Goal: Task Accomplishment & Management: Complete application form

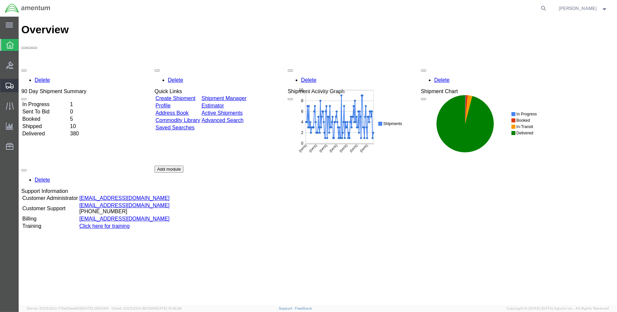
click at [0, 0] on span "Create Shipment" at bounding box center [0, 0] width 0 height 0
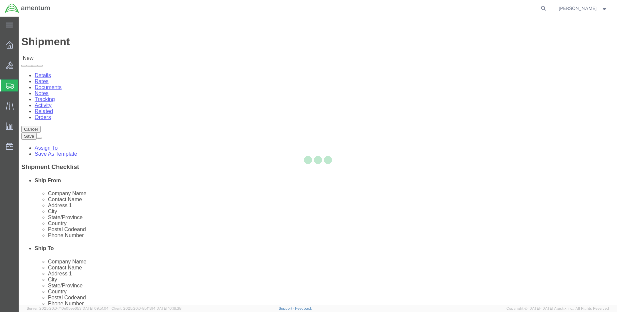
select select
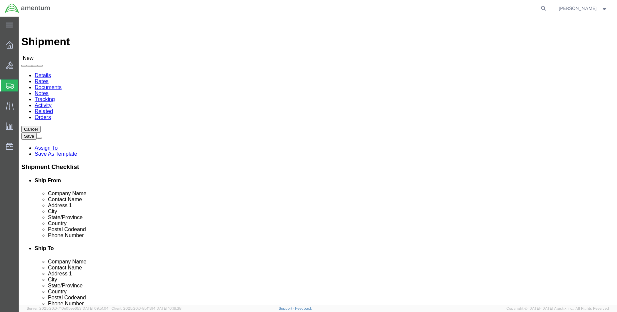
select select "MYPROFILE"
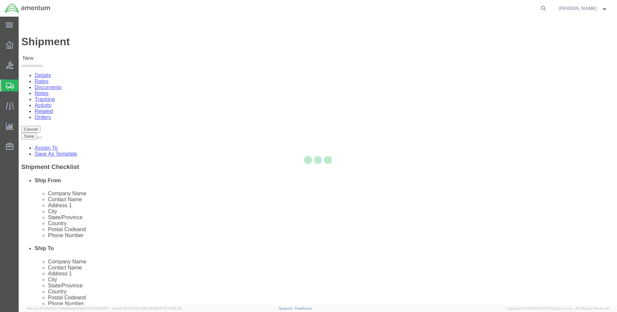
select select "LA"
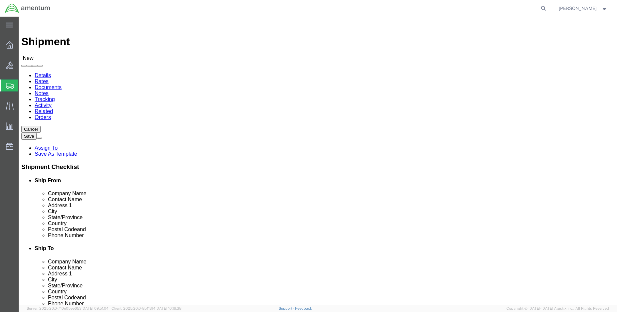
type input "eja"
select select "49930"
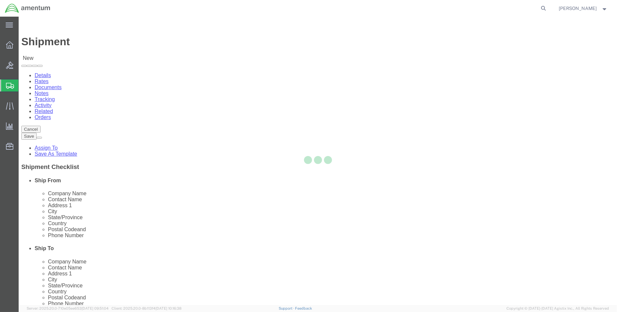
select select "FL"
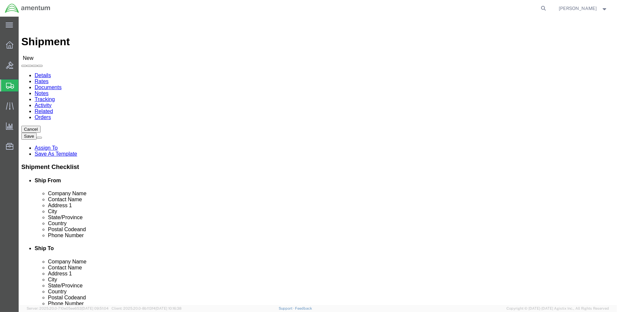
click input "text"
type input "[PERSON_NAME]"
click input "text"
type input "[PERSON_NAME][EMAIL_ADDRESS][PERSON_NAME][DOMAIN_NAME]"
checkbox input "true"
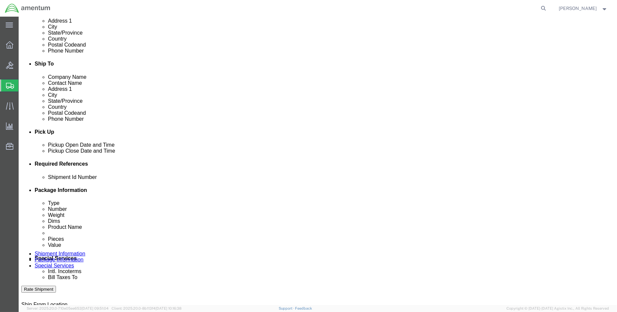
scroll to position [222, 0]
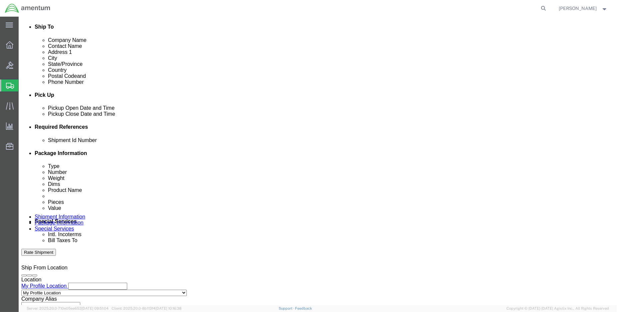
click div "[DATE] 8:00 AM"
type input "1:00 PM"
drag, startPoint x: 94, startPoint y: 248, endPoint x: 96, endPoint y: 241, distance: 6.5
click button "Apply"
click div "[DATE] 2:00 PM"
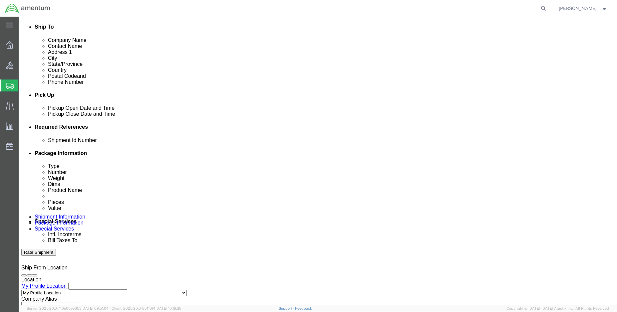
type input "3:00 PM"
click button "Apply"
click button "Add reference"
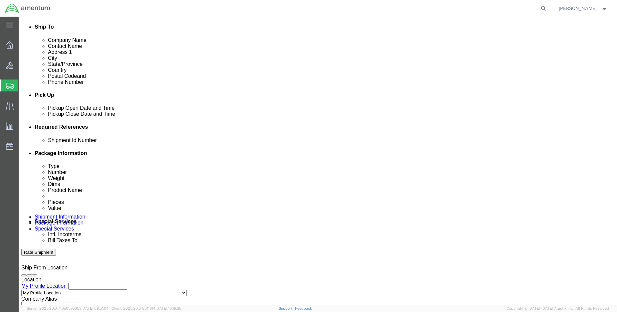
click input "text"
click input "ENO shipment:"
type input "ENO shipment: 577-006811"
select select "DEPT"
type input "CBP"
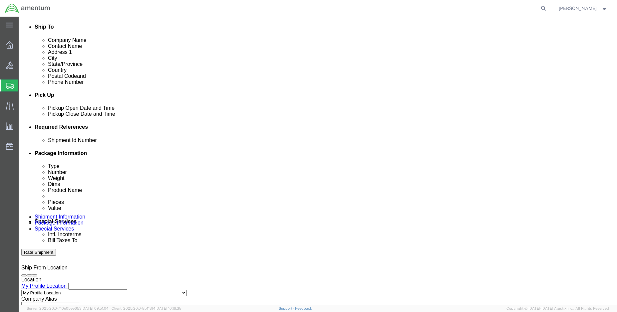
select select "CUSTREF"
type input "EJA usage: 577-006811"
click select "Select Account Type Activity ID Airline Appointment Number ASN Batch Request # …"
select select "PROJNUM"
click select "Select Account Type Activity ID Airline Appointment Number ASN Batch Request # …"
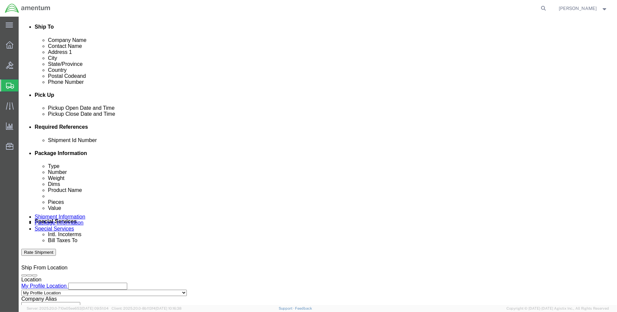
paste input "6118.03.03.2219.000.ENO.0000"
click input "6118.03.03.2219.000.ENO.0000"
type input "6118.04.03.2219.000.ENO.0000"
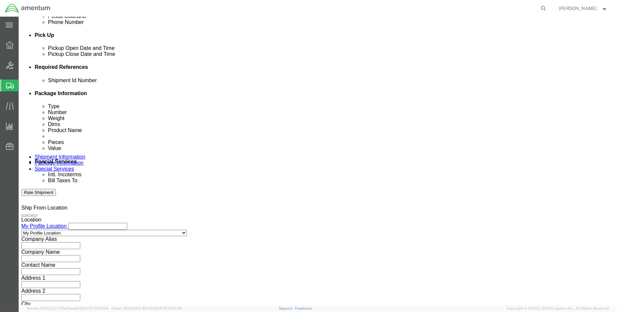
scroll to position [295, 0]
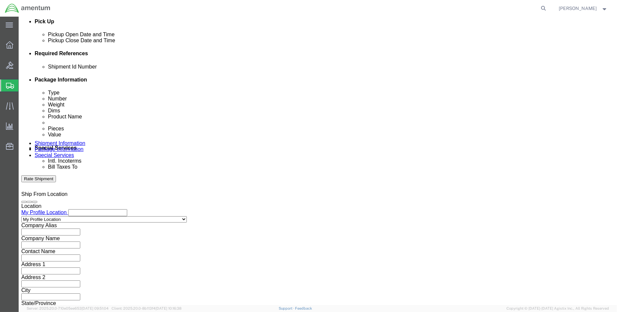
click button "Continue"
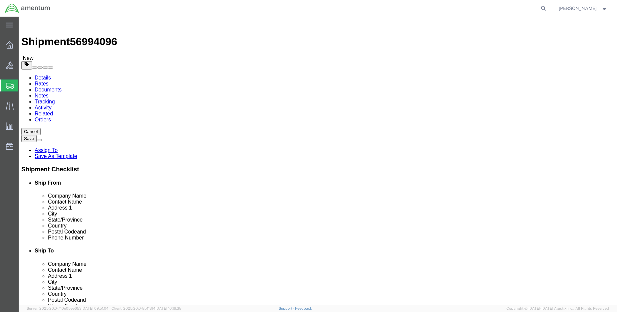
click select "Select BCK Boxes Bale(s) Basket(s) Bolt(s) Bottle(s) Buckets Bulk Bundle(s) Can…"
select select "SBX"
click select "Select BCK Boxes Bale(s) Basket(s) Bolt(s) Bottle(s) Buckets Bulk Bundle(s) Can…"
type input "12.25"
type input "11.00"
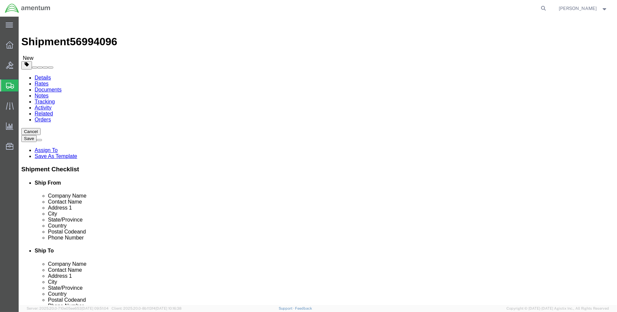
type input "1.50"
drag, startPoint x: 100, startPoint y: 155, endPoint x: 80, endPoint y: 159, distance: 20.8
click div "Package Type Select BCK Boxes Bale(s) Basket(s) Bolt(s) Bottle(s) Buckets Bulk …"
type input "1.00"
click link "Add Content"
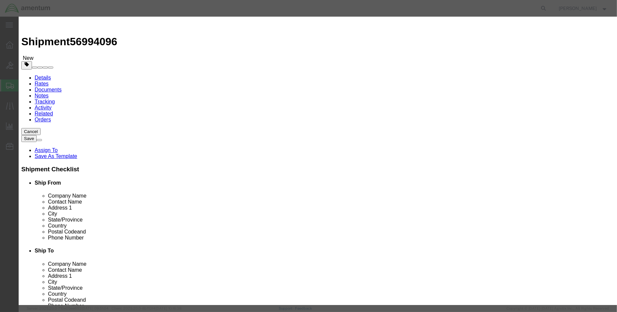
click input "text"
click input "mod"
click input "mod001355-29"
type input "PIN (PN: MOD001355-29)"
type input "1.00"
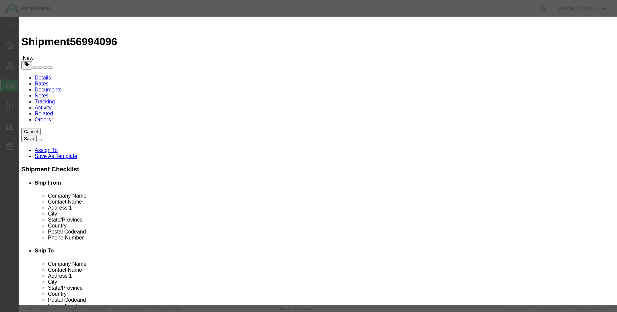
type input "100.00"
click button "Save & Close"
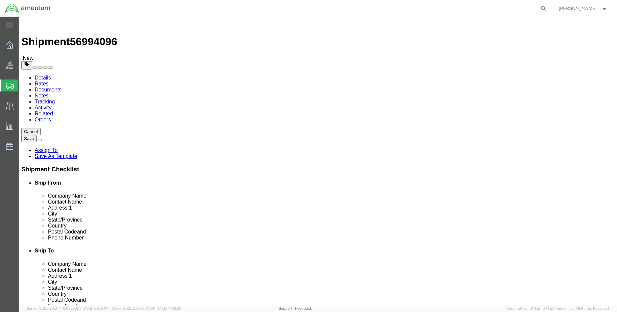
click button "Rate Shipment"
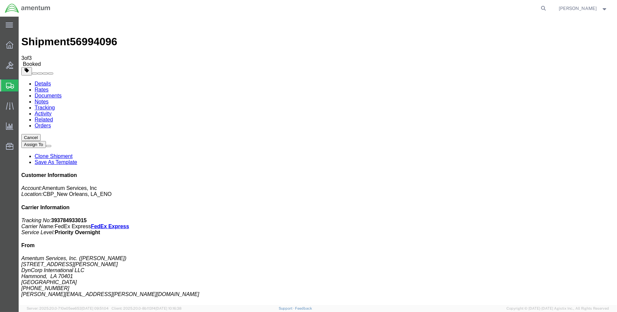
drag, startPoint x: 75, startPoint y: 119, endPoint x: 293, endPoint y: 184, distance: 227.4
click at [35, 81] on link "Details" at bounding box center [43, 84] width 16 height 6
click link "Schedule pickup request"
click at [13, 10] on img at bounding box center [28, 8] width 46 height 10
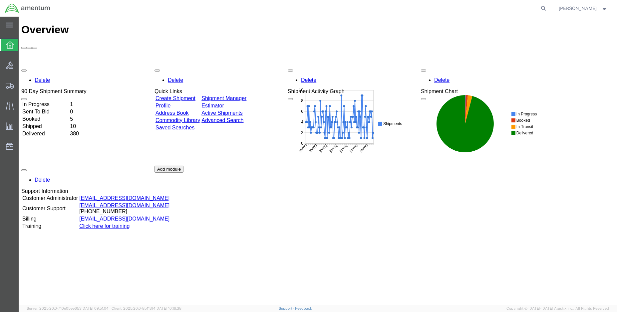
click at [40, 123] on td "Shipped" at bounding box center [45, 126] width 47 height 7
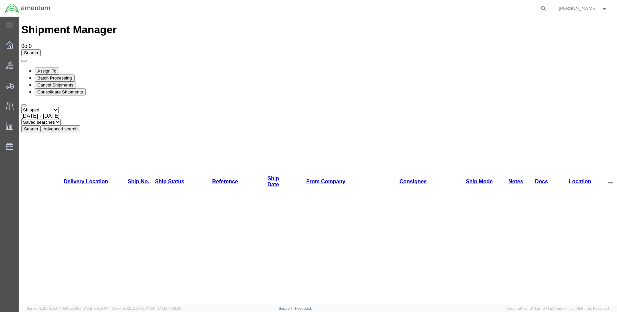
click at [41, 126] on button "Search" at bounding box center [30, 129] width 19 height 7
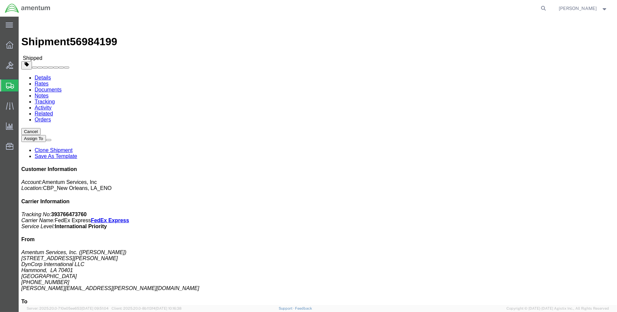
click link "Tracking"
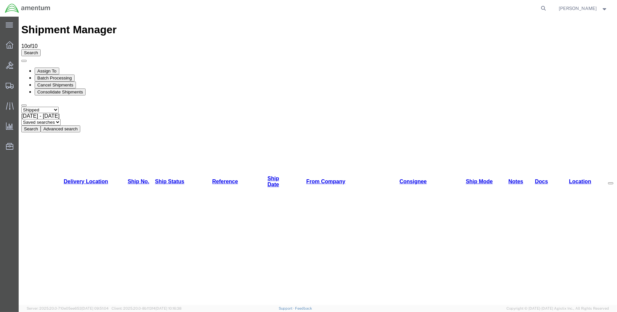
click at [16, 10] on img at bounding box center [28, 8] width 46 height 10
